Goal: Task Accomplishment & Management: Complete application form

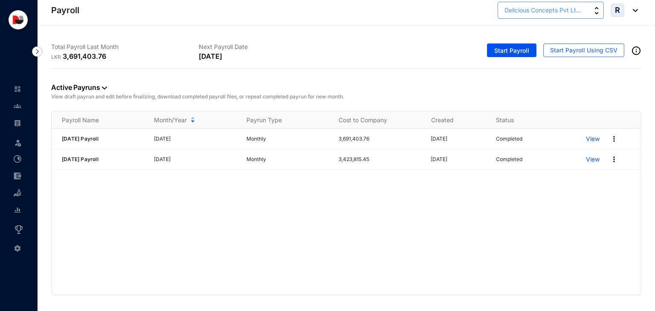
click at [576, 11] on span "Delicious Concepts Pvt Lt..." at bounding box center [542, 10] width 77 height 9
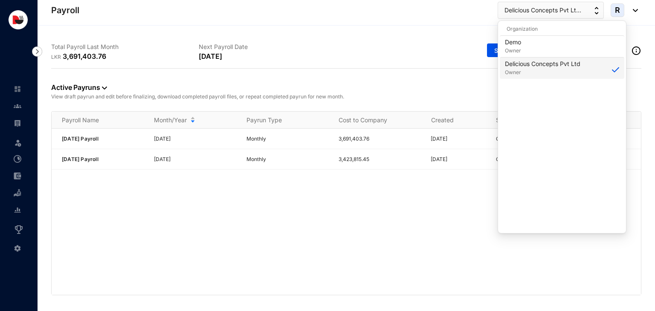
click at [539, 64] on p "Delicious Concepts Pvt Ltd" at bounding box center [542, 64] width 75 height 9
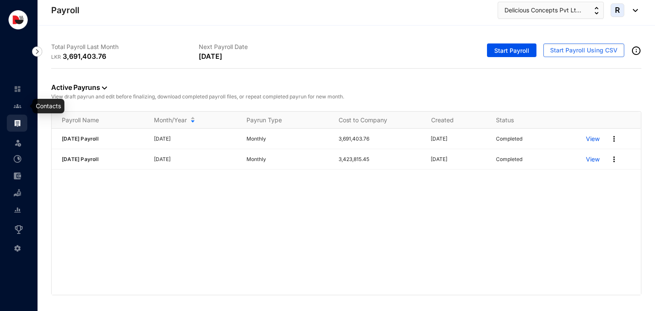
click at [17, 106] on img at bounding box center [18, 106] width 8 height 8
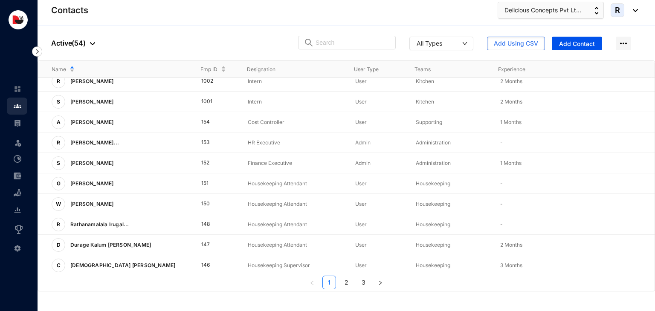
scroll to position [211, 0]
click at [361, 286] on link "3" at bounding box center [363, 282] width 13 height 13
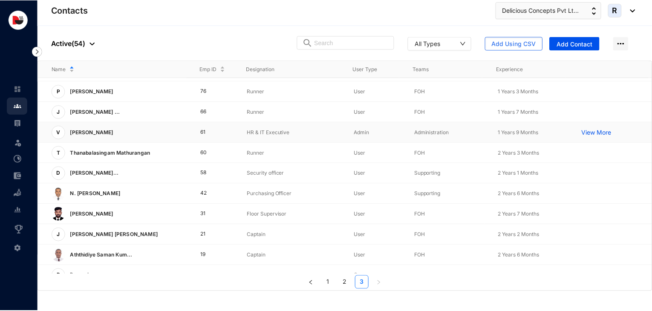
scroll to position [89, 0]
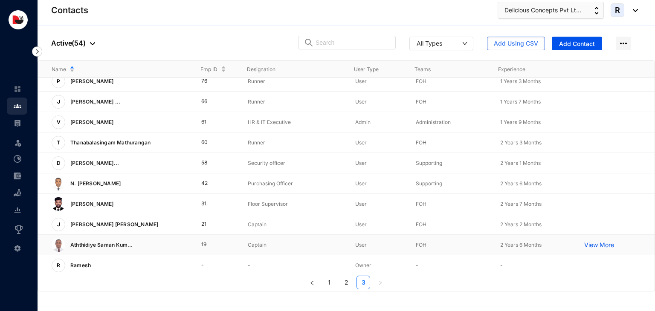
click at [585, 241] on p "View More" at bounding box center [601, 245] width 34 height 9
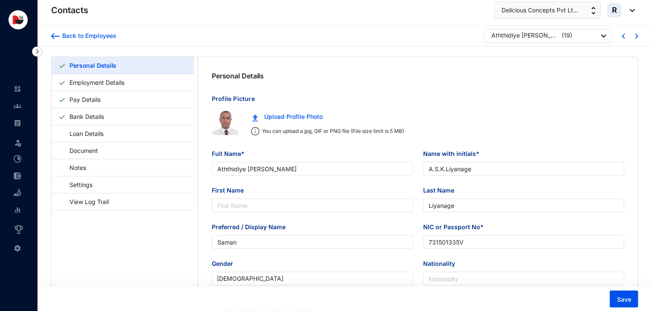
type input "Aththidiye Saman Kumara Liyanage"
type input "A.S.K.Liyanage"
type input "Liyanage"
type input "Saman"
type input "731501335V"
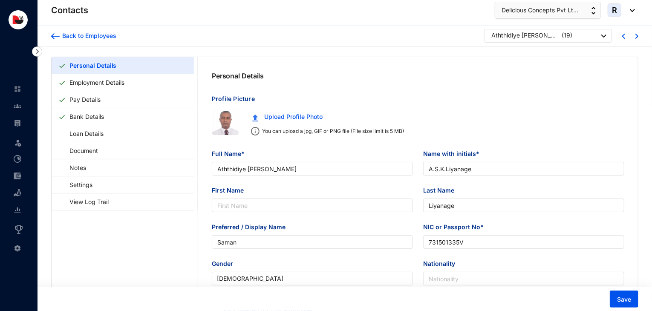
type input "779270317"
type input "No.40,Hapugaspitiya Road, Keerapane, Gampola."
type input "1973-05-29"
click at [128, 82] on link "Employment Details" at bounding box center [97, 82] width 62 height 17
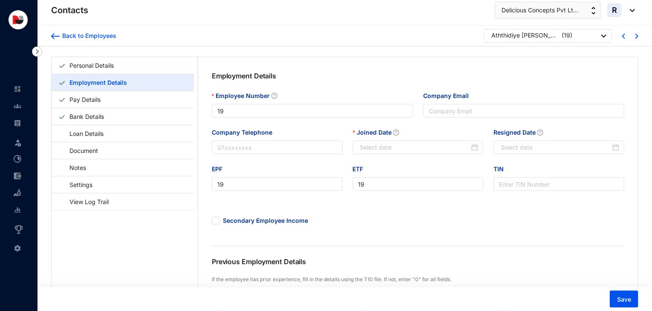
type input "2023-02-01"
click at [98, 116] on link "Bank Details" at bounding box center [86, 116] width 41 height 17
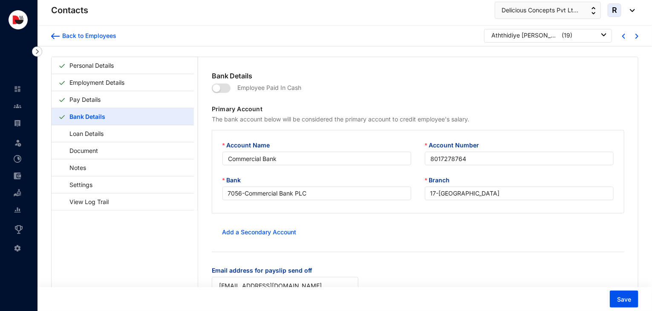
type input "Commercial Bank"
type input "8017278764"
type input "samanku3@gmail.com"
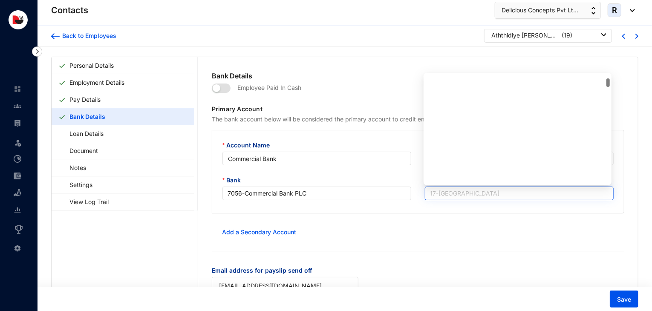
click at [427, 194] on div "17 - Old Moor Street" at bounding box center [519, 194] width 189 height 14
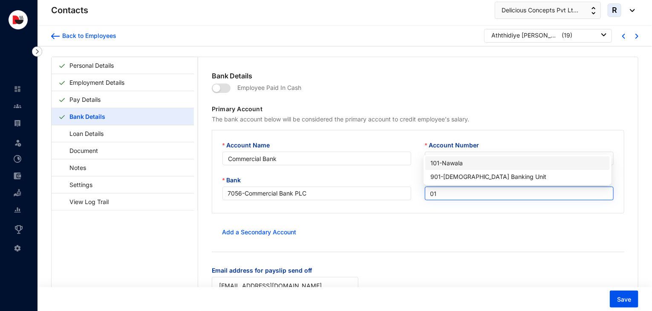
type input "017"
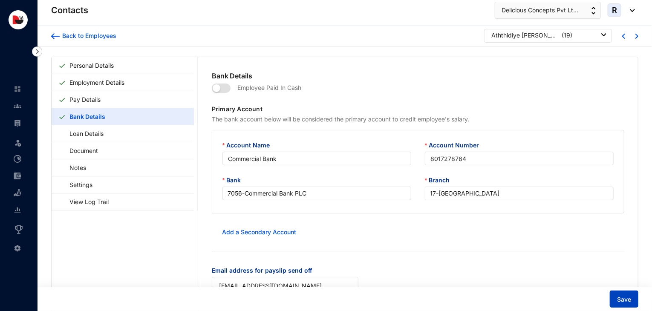
click at [624, 298] on span "Save" at bounding box center [624, 299] width 14 height 9
click at [86, 38] on div "Back to Employees" at bounding box center [88, 36] width 57 height 9
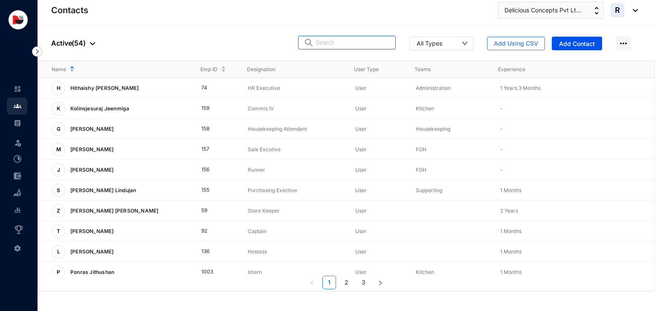
click at [344, 41] on input "text" at bounding box center [352, 42] width 75 height 13
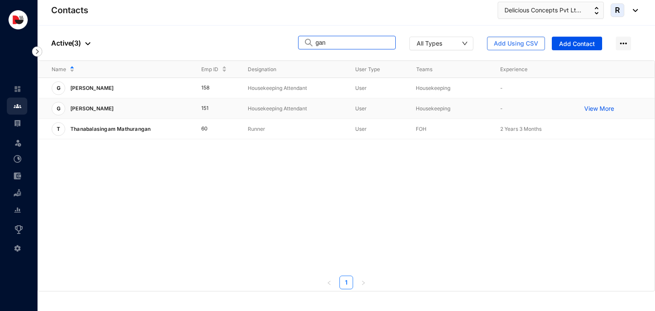
type input "gan"
click at [280, 110] on p "Housekeeping Attendant" at bounding box center [295, 108] width 94 height 9
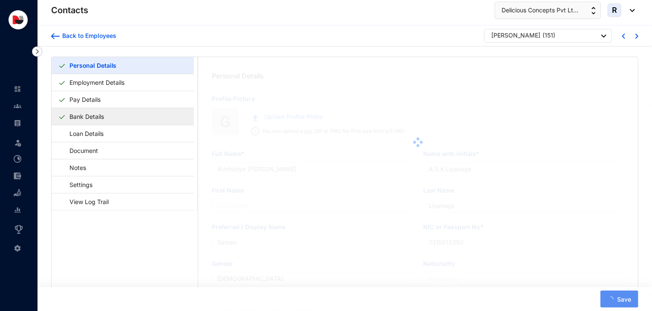
type input "[PERSON_NAME]"
type input "G.Madhushanka"
type input "Madushanka"
type input "Madhusanka"
type input "200325812905"
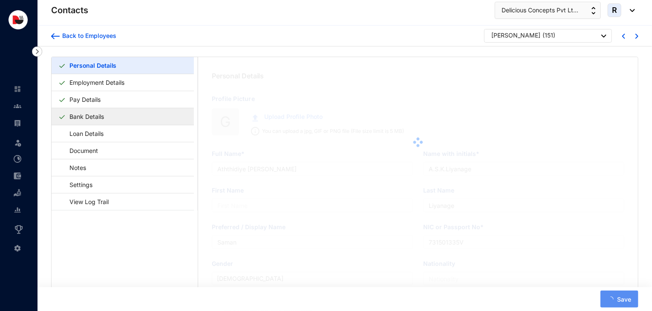
type input "0740380543"
type input "Habarawaththa, Negampaha."
type input "2003-09-14"
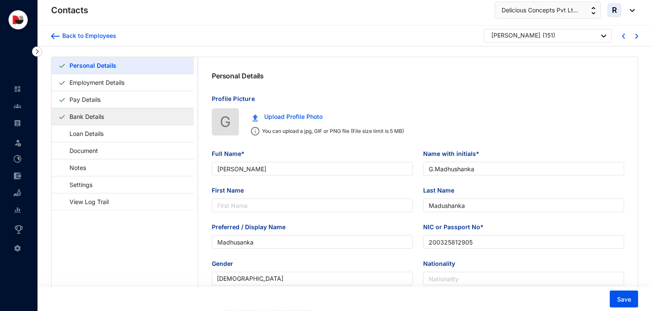
click at [95, 115] on link "Bank Details" at bounding box center [86, 116] width 41 height 17
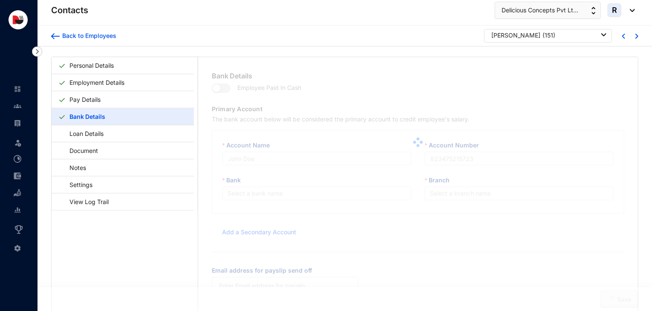
type input "National Savings Bank"
type input "300056028211"
type input "123dammi@gmail.com"
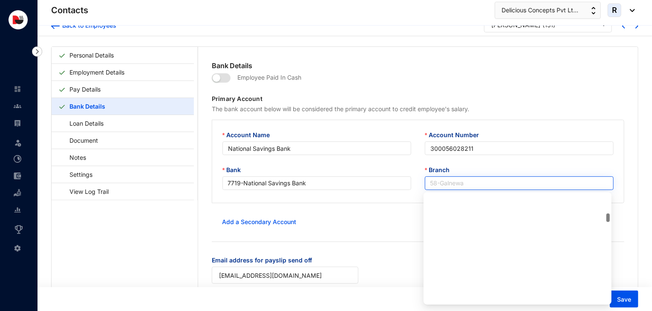
scroll to position [668, 0]
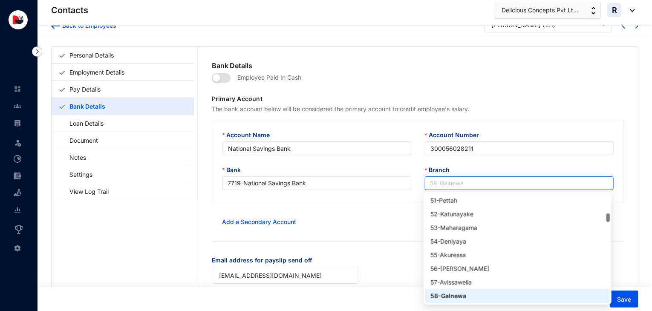
click at [428, 188] on div "58 - Galnewa" at bounding box center [519, 183] width 189 height 14
click at [436, 294] on div "58 - Galnewa" at bounding box center [517, 296] width 174 height 9
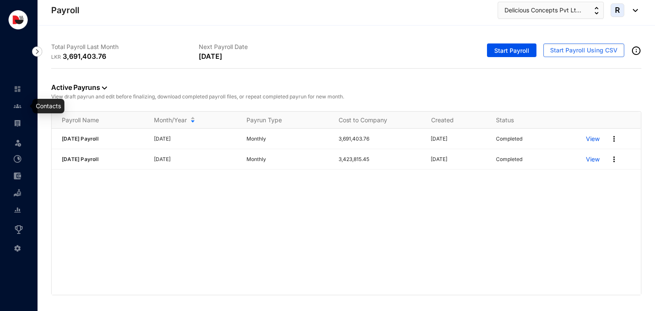
click at [16, 109] on img at bounding box center [18, 106] width 8 height 8
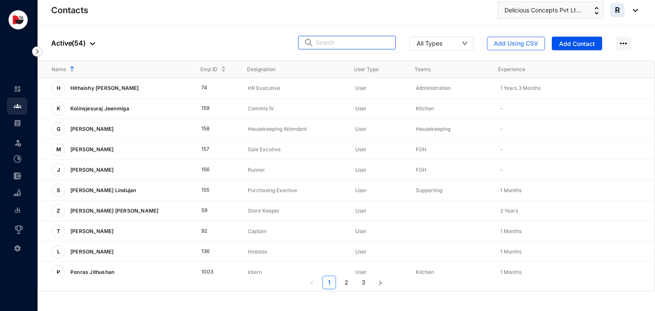
click at [355, 42] on input "text" at bounding box center [352, 42] width 75 height 13
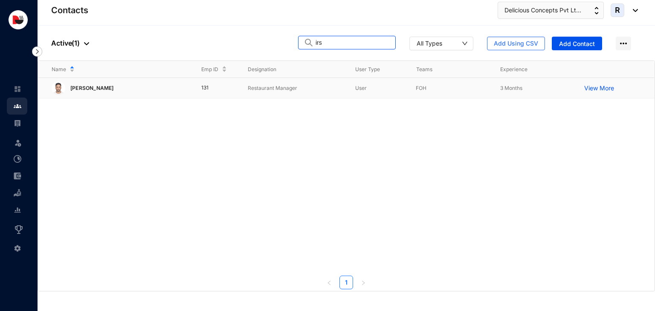
type input "irs"
click at [311, 86] on p "Restaurant Manager" at bounding box center [295, 88] width 94 height 9
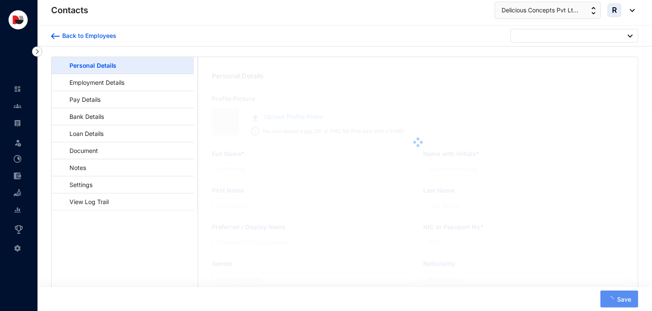
type input "[PERSON_NAME]"
type input "Irshad"
type input "912430430V"
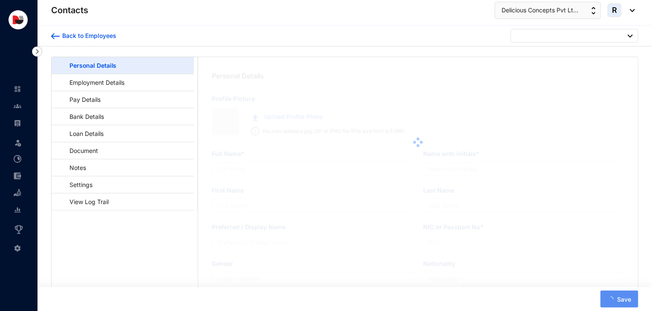
type input "743358465"
type input "No.17/02, [GEOGRAPHIC_DATA], [GEOGRAPHIC_DATA]-02."
type input "[DATE]"
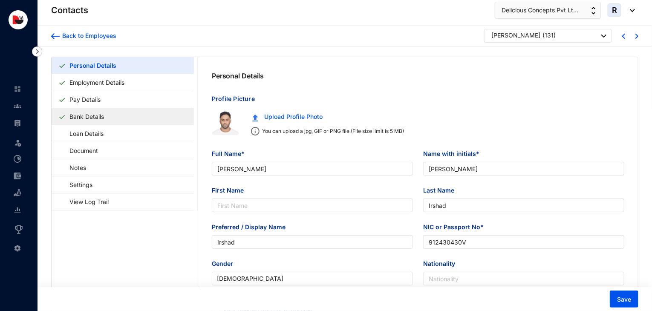
click at [107, 117] on link "Bank Details" at bounding box center [86, 116] width 41 height 17
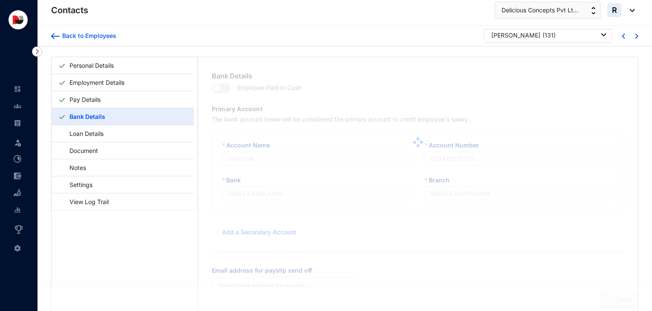
type input "Commercial Bank"
type input "8017280644"
type input "[EMAIL_ADDRESS][DOMAIN_NAME]"
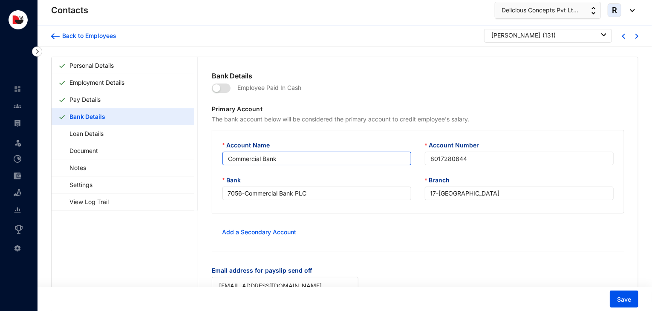
drag, startPoint x: 317, startPoint y: 158, endPoint x: 196, endPoint y: 157, distance: 120.6
click at [196, 157] on div "Personal Details Employment Details Pay Details Bank Details Loan Details Docum…" at bounding box center [345, 202] width 586 height 290
click at [84, 35] on div "Back to Employees" at bounding box center [88, 36] width 57 height 9
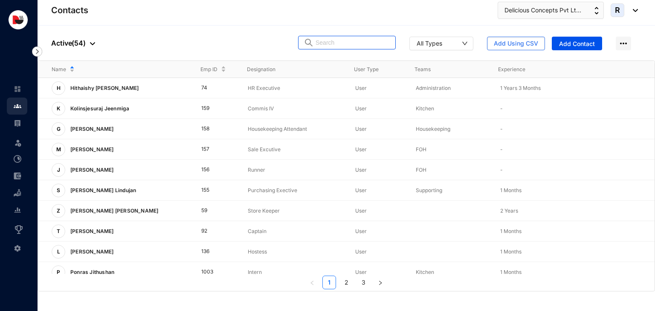
click at [339, 41] on input "text" at bounding box center [352, 42] width 75 height 13
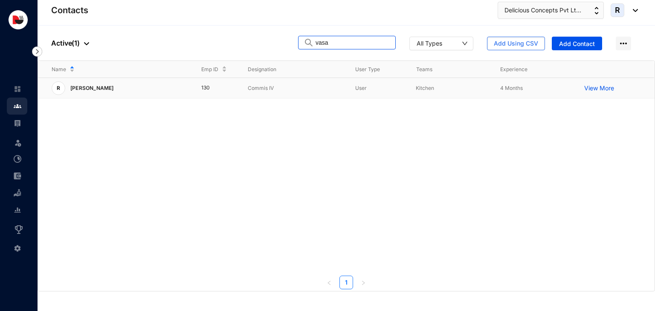
type input "vasa"
click at [219, 90] on td "130" at bounding box center [211, 88] width 47 height 20
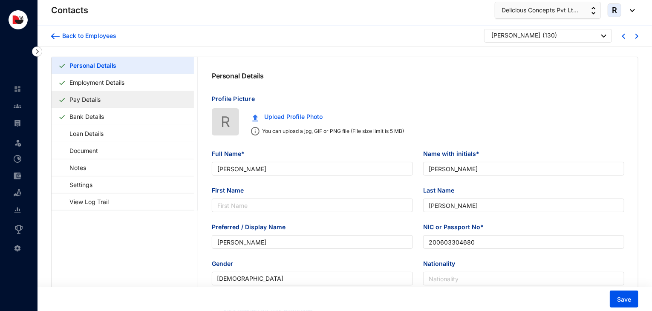
type input "[PERSON_NAME]"
type input "200603304680"
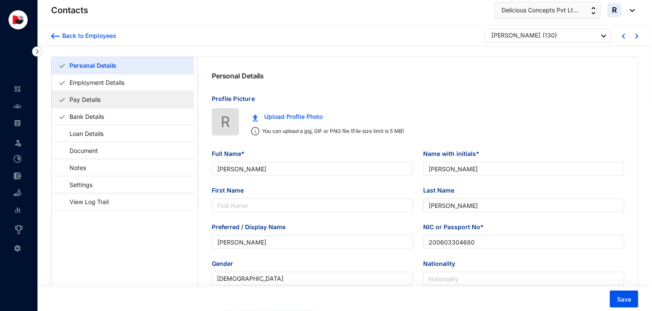
type input "768975089"
type input "[STREET_ADDRESS]."
type input "[DATE]"
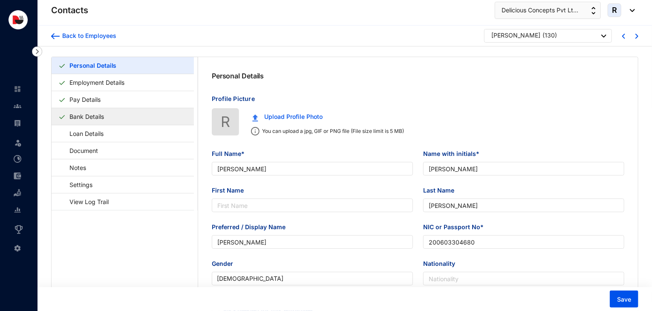
click at [105, 116] on link "Bank Details" at bounding box center [86, 116] width 41 height 17
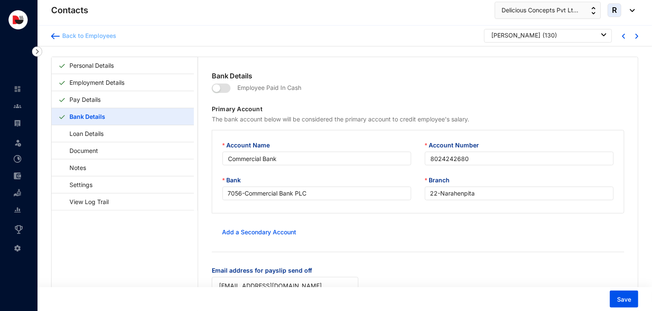
click at [102, 37] on div "Back to Employees" at bounding box center [88, 36] width 57 height 9
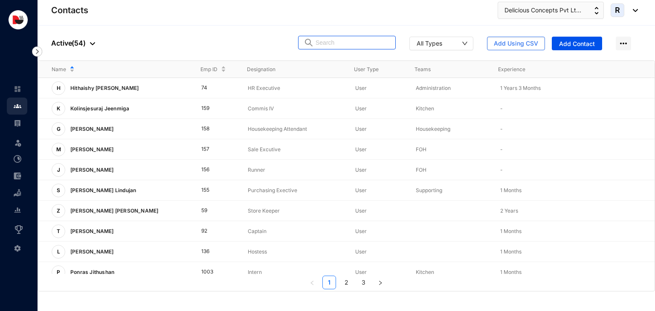
click at [341, 47] on input "text" at bounding box center [352, 42] width 75 height 13
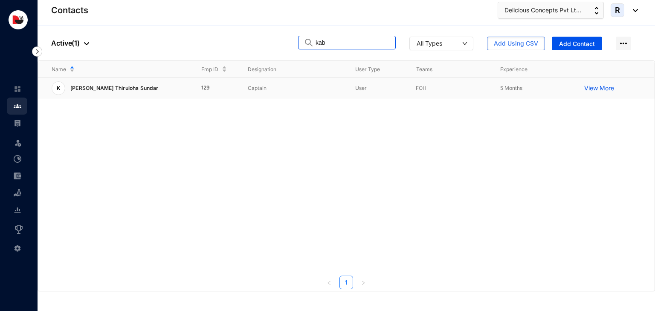
type input "kab"
click at [314, 90] on p "Captain" at bounding box center [295, 88] width 94 height 9
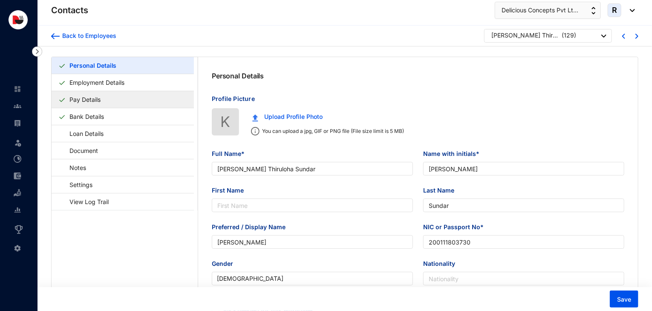
type input "[PERSON_NAME] Thiruloha Sundar"
type input "[PERSON_NAME]"
type input "Sundar"
type input "[PERSON_NAME]"
type input "200111803730"
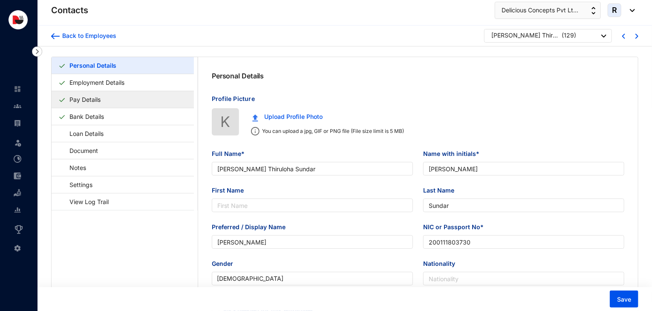
type input "721969549"
type input "104/1 Duckwaro Rangala."
type input "[DATE]"
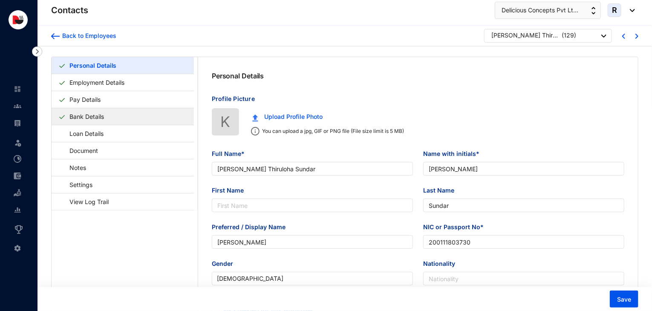
click at [100, 122] on link "Bank Details" at bounding box center [86, 116] width 41 height 17
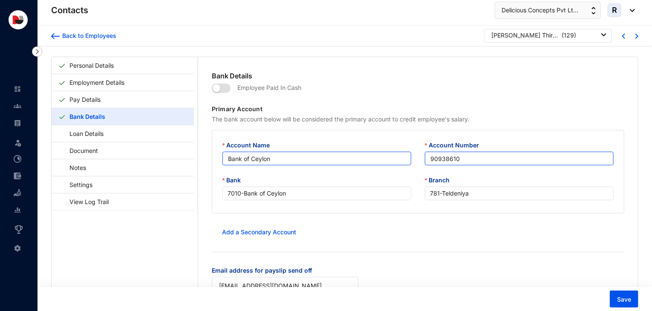
drag, startPoint x: 482, startPoint y: 154, endPoint x: 392, endPoint y: 159, distance: 90.5
click at [392, 159] on div "Account Name Bank of Ceylon Account Number 90938610" at bounding box center [418, 158] width 405 height 35
drag, startPoint x: 290, startPoint y: 155, endPoint x: 217, endPoint y: 161, distance: 73.1
click at [217, 161] on div "Account Name Bank of [GEOGRAPHIC_DATA]" at bounding box center [317, 158] width 202 height 35
drag, startPoint x: 466, startPoint y: 162, endPoint x: 407, endPoint y: 164, distance: 59.7
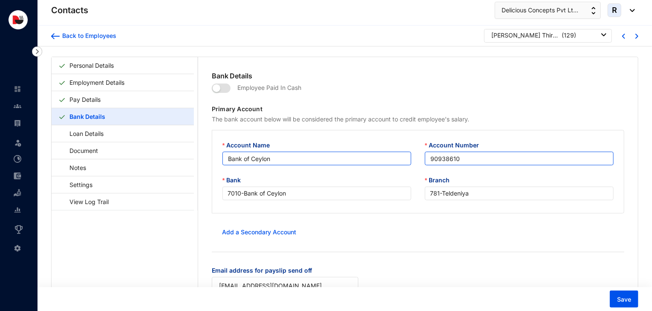
click at [407, 164] on div "Account Name Bank of Ceylon Account Number 90938610" at bounding box center [418, 158] width 405 height 35
